Goal: Task Accomplishment & Management: Use online tool/utility

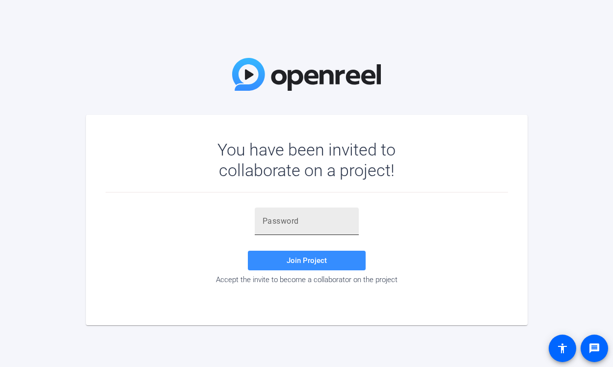
click at [280, 220] on input "text" at bounding box center [307, 221] width 88 height 12
paste input "nYet-f"
type input "nYet-f"
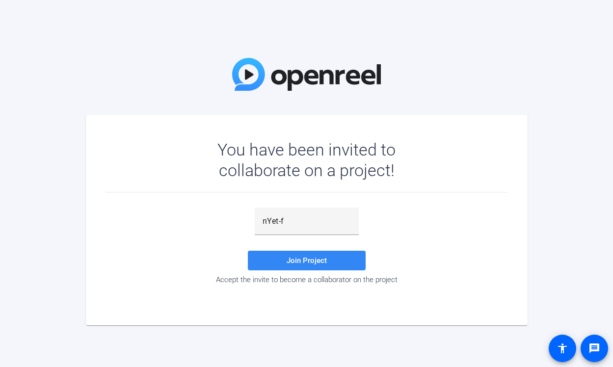
click at [344, 259] on span at bounding box center [307, 261] width 118 height 24
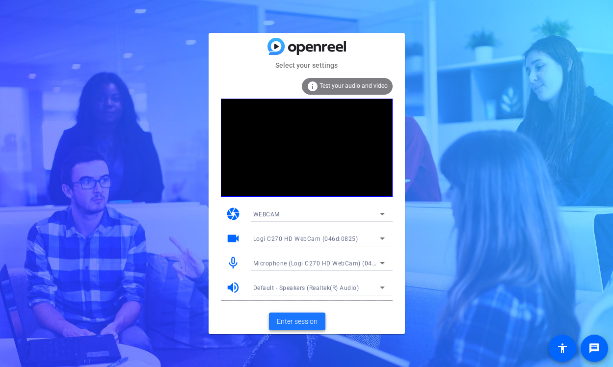
click at [311, 318] on span "Enter session" at bounding box center [297, 322] width 41 height 10
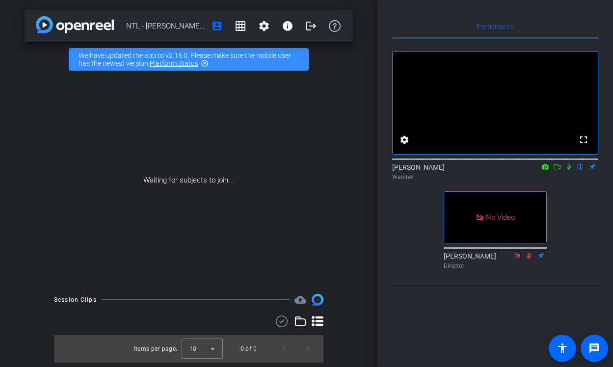
click at [562, 171] on mat-icon at bounding box center [557, 166] width 12 height 9
click at [585, 171] on mat-icon at bounding box center [581, 166] width 12 height 9
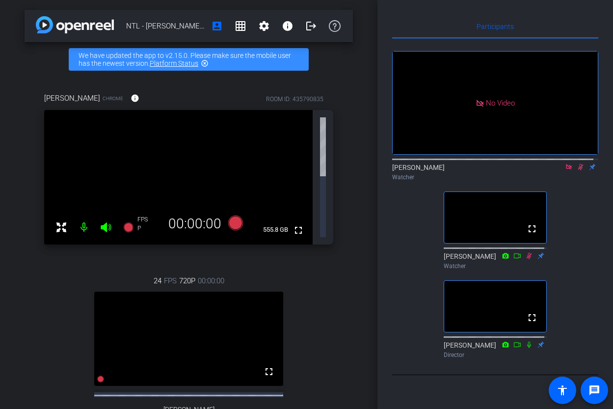
click at [563, 171] on mat-icon at bounding box center [569, 166] width 12 height 9
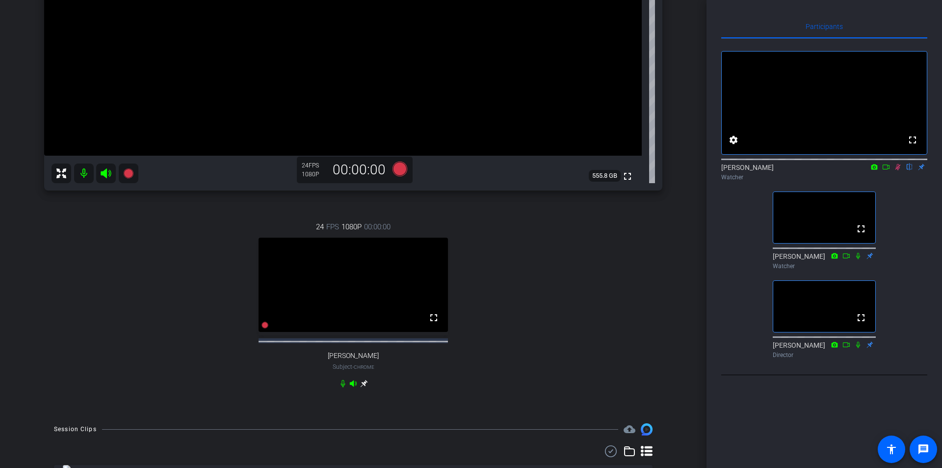
scroll to position [196, 0]
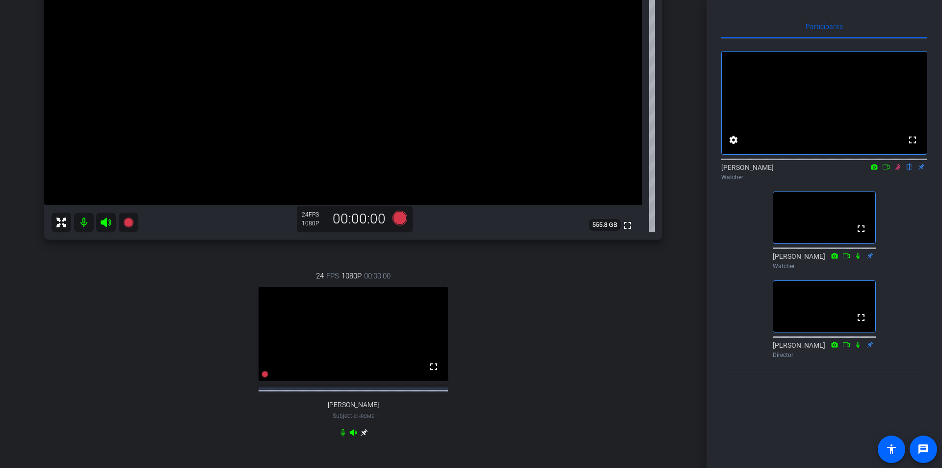
click at [613, 170] on icon at bounding box center [898, 166] width 8 height 7
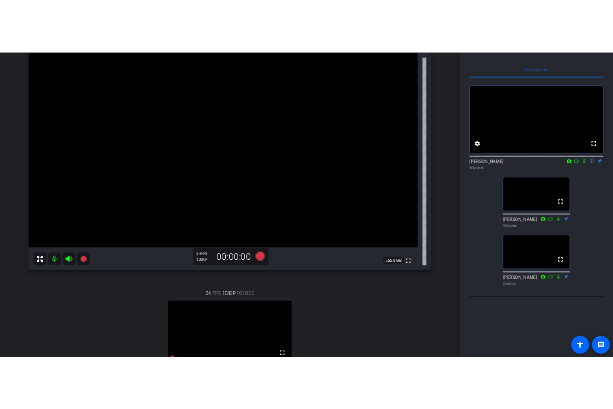
scroll to position [98, 0]
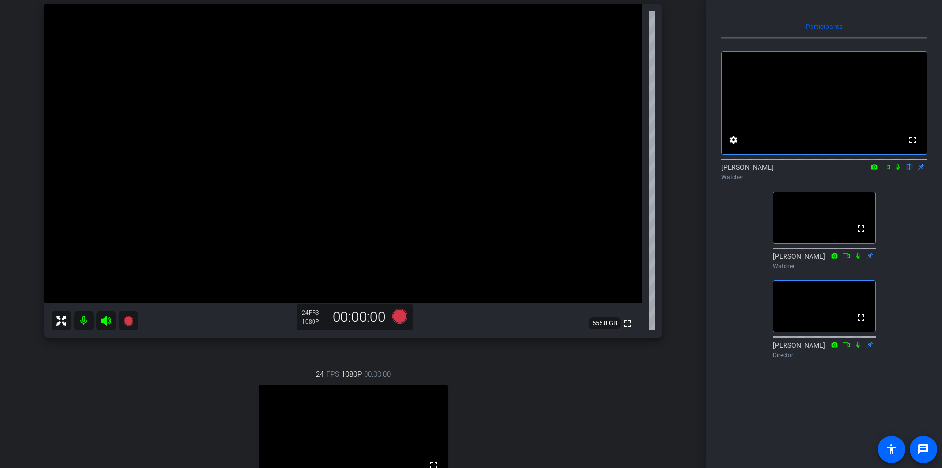
click at [613, 170] on icon at bounding box center [898, 166] width 8 height 7
click at [613, 170] on icon at bounding box center [886, 166] width 8 height 7
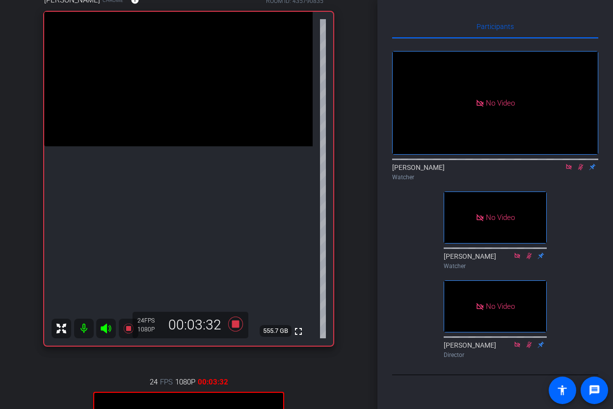
scroll to position [106, 0]
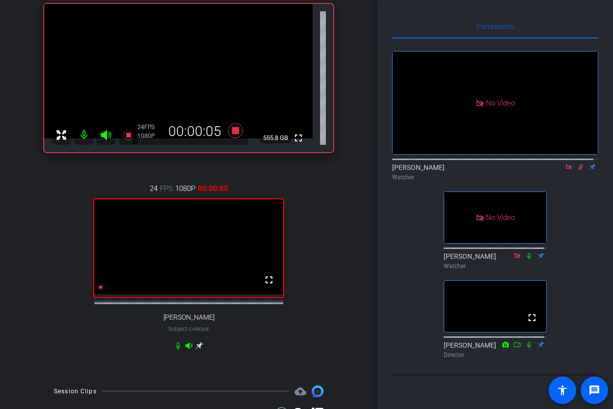
click at [414, 224] on div "No Video [PERSON_NAME] Watcher No Video [PERSON_NAME] Watcher fullscreen [PERSO…" at bounding box center [495, 200] width 206 height 323
click at [565, 170] on icon at bounding box center [569, 166] width 8 height 7
click at [575, 171] on mat-icon "flip" at bounding box center [581, 166] width 12 height 9
click at [565, 170] on icon at bounding box center [569, 166] width 8 height 7
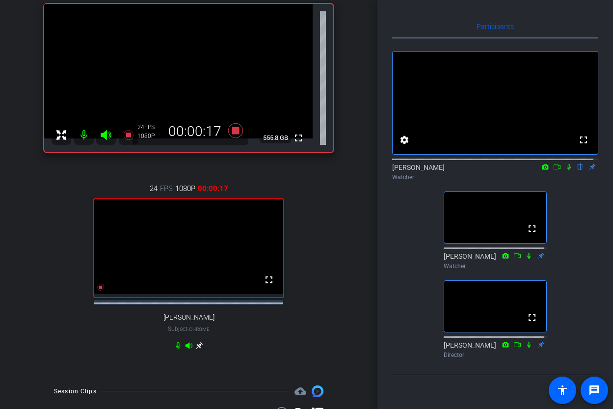
click at [566, 170] on icon at bounding box center [569, 166] width 8 height 7
click at [553, 170] on icon at bounding box center [557, 166] width 8 height 7
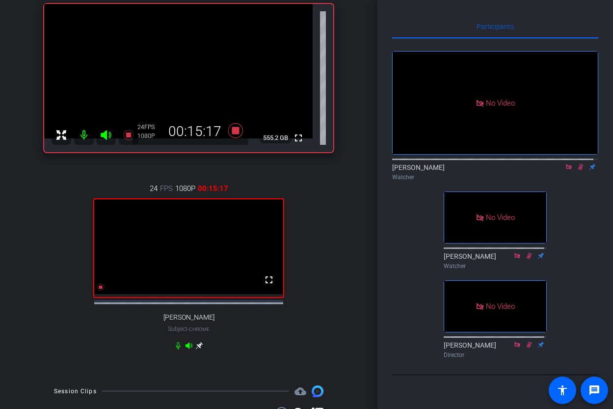
click at [450, 200] on div "No Video [PERSON_NAME] Watcher No Video [PERSON_NAME] Watcher No Video [PERSON_…" at bounding box center [495, 200] width 206 height 323
click at [566, 170] on icon at bounding box center [569, 166] width 8 height 7
click at [565, 170] on icon at bounding box center [569, 166] width 8 height 7
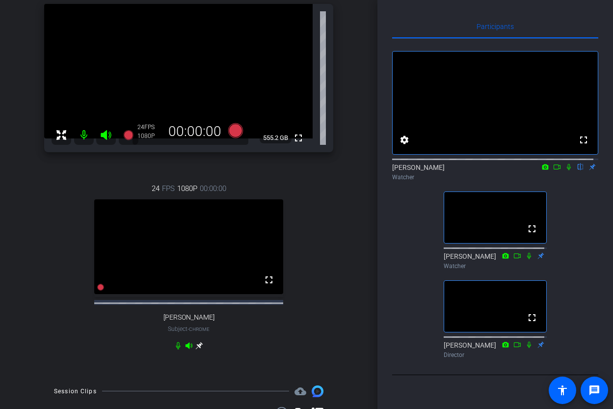
click at [565, 170] on icon at bounding box center [569, 166] width 8 height 7
click at [566, 170] on icon at bounding box center [568, 167] width 5 height 6
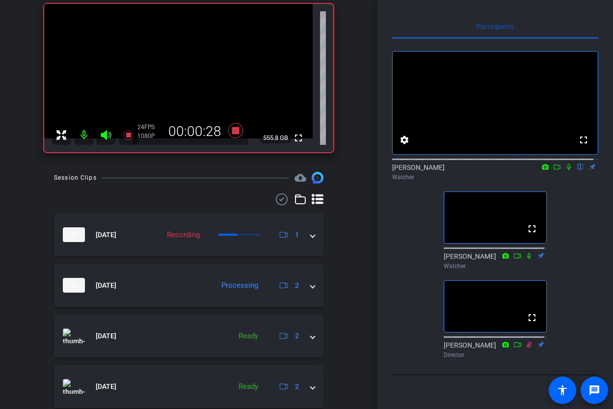
click at [565, 170] on icon at bounding box center [569, 166] width 8 height 7
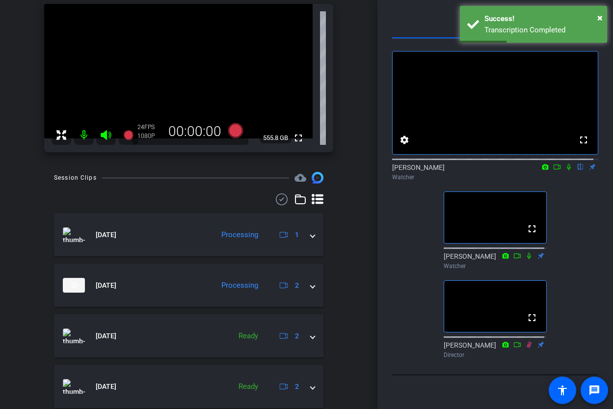
click at [565, 170] on icon at bounding box center [569, 166] width 8 height 7
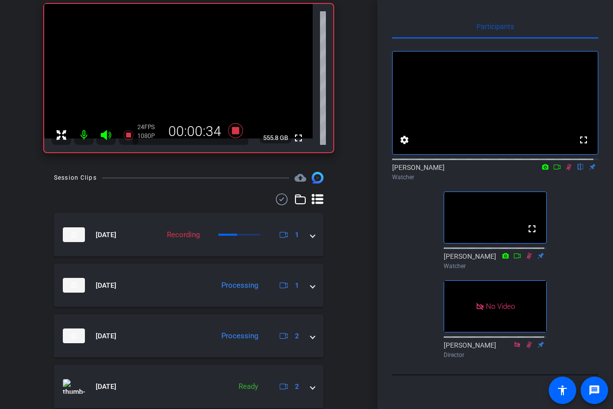
click at [556, 171] on mat-icon at bounding box center [557, 166] width 12 height 9
click at [568, 171] on mat-icon at bounding box center [569, 166] width 12 height 9
click at [567, 170] on icon at bounding box center [569, 166] width 8 height 7
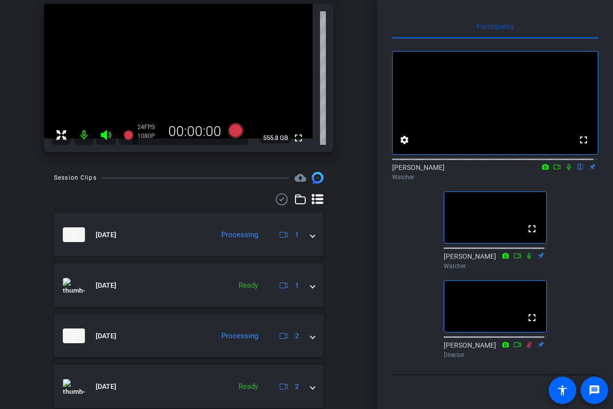
click at [565, 170] on icon at bounding box center [569, 166] width 8 height 7
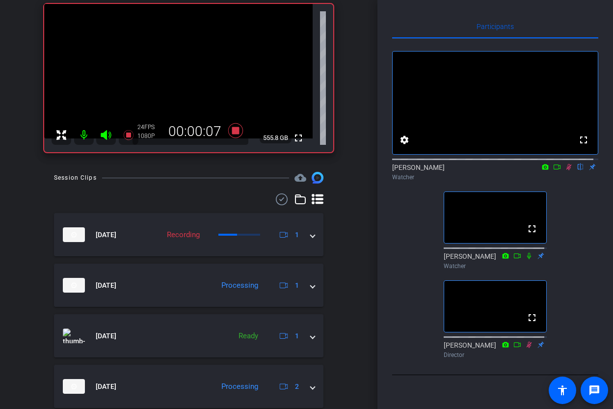
click at [553, 170] on icon at bounding box center [557, 166] width 8 height 7
click at [565, 170] on icon at bounding box center [569, 166] width 8 height 7
click at [553, 170] on icon at bounding box center [557, 166] width 8 height 7
click at [566, 169] on icon at bounding box center [568, 166] width 5 height 5
click at [565, 170] on icon at bounding box center [569, 166] width 8 height 7
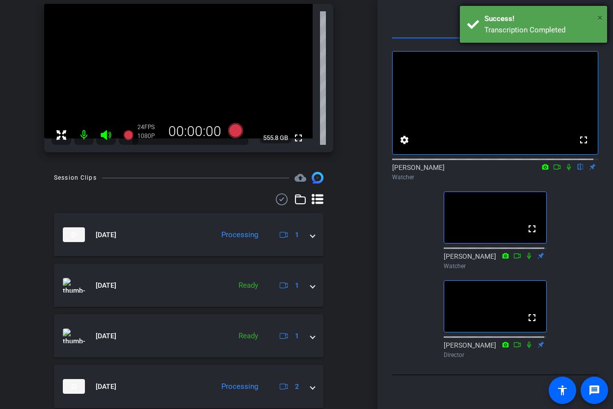
scroll to position [122, 0]
